Goal: Information Seeking & Learning: Learn about a topic

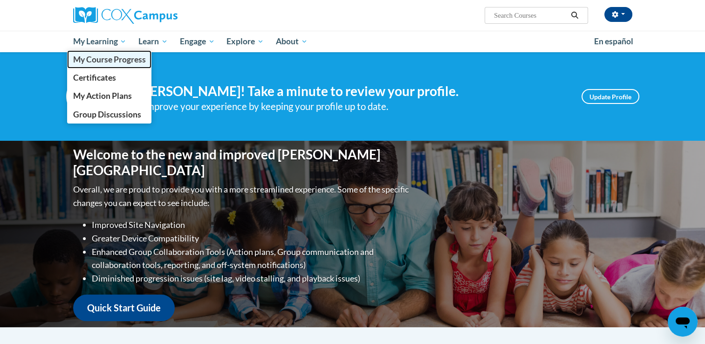
click at [96, 65] on link "My Course Progress" at bounding box center [109, 59] width 85 height 18
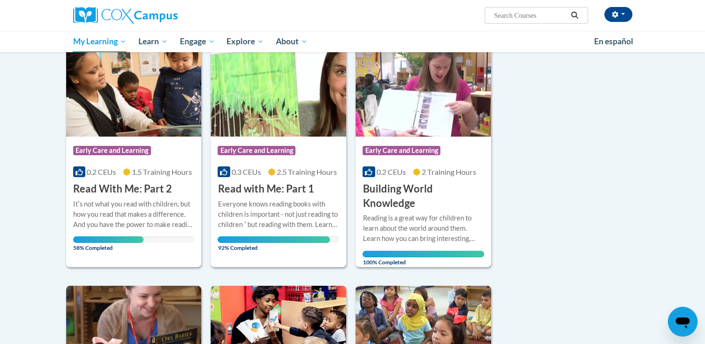
scroll to position [186, 0]
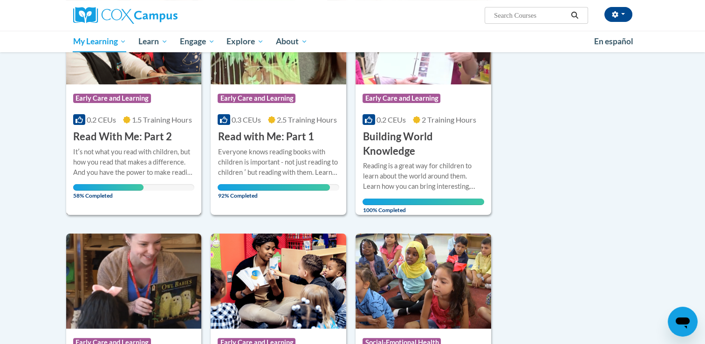
click at [151, 138] on h3 "Read With Me: Part 2" at bounding box center [122, 137] width 99 height 14
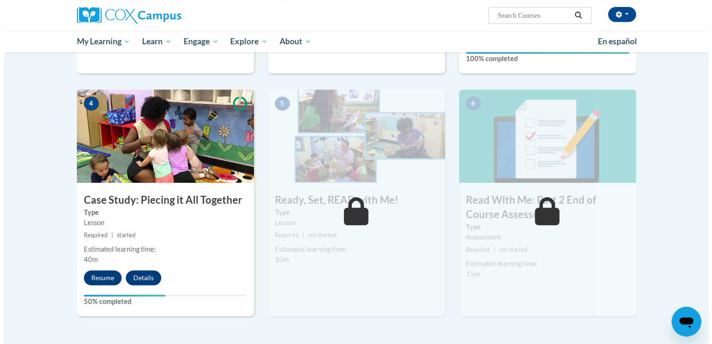
scroll to position [466, 0]
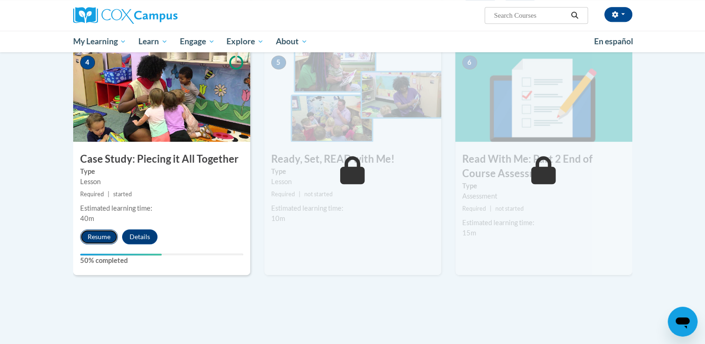
click at [109, 241] on button "Resume" at bounding box center [99, 236] width 38 height 15
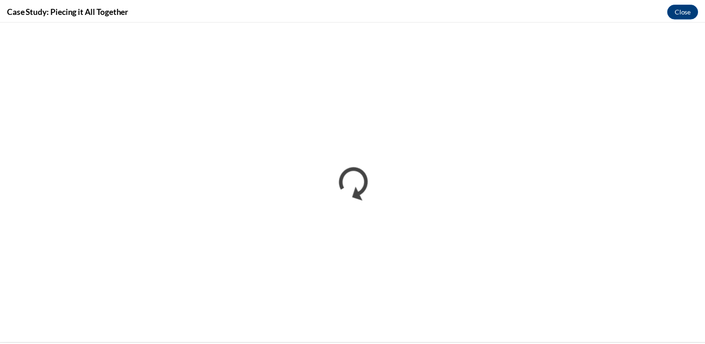
scroll to position [0, 0]
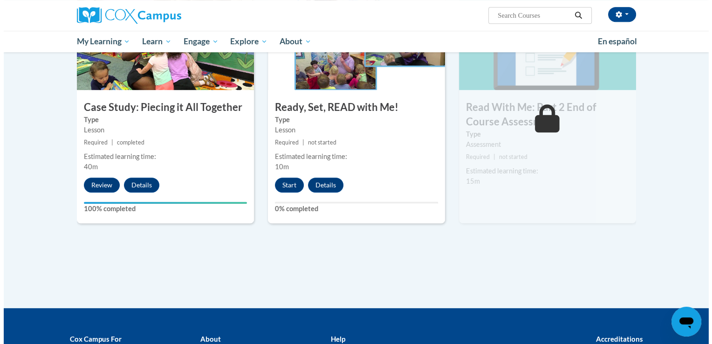
scroll to position [495, 0]
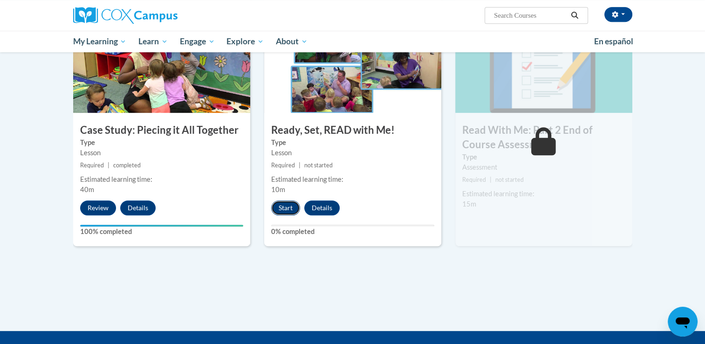
click at [289, 210] on button "Start" at bounding box center [285, 207] width 29 height 15
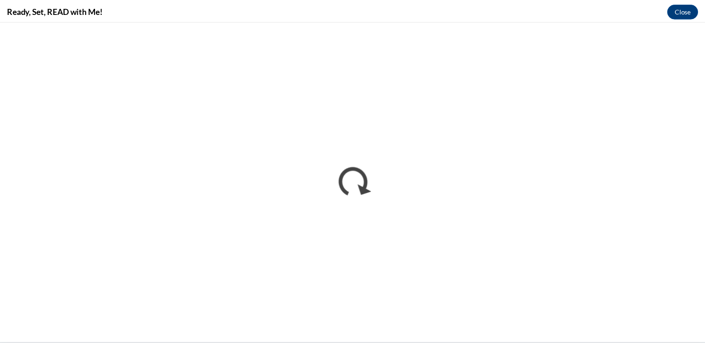
scroll to position [0, 0]
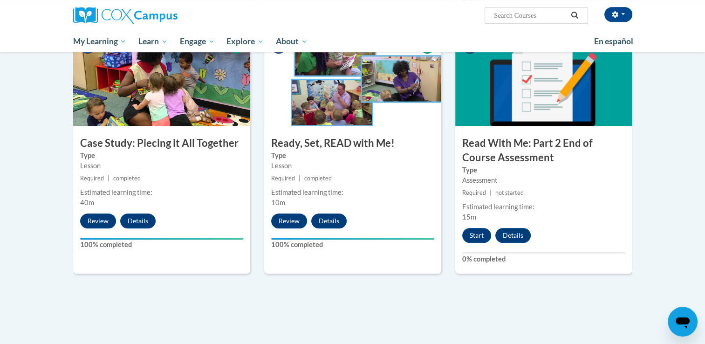
scroll to position [466, 0]
